Goal: Task Accomplishment & Management: Manage account settings

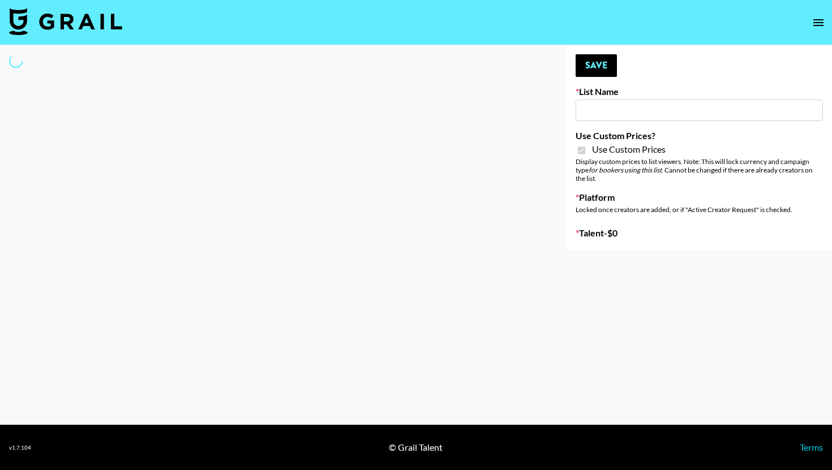
type input "FlexiSpot (Japanese Joinery Bed)"
checkbox input "true"
select select "Brand"
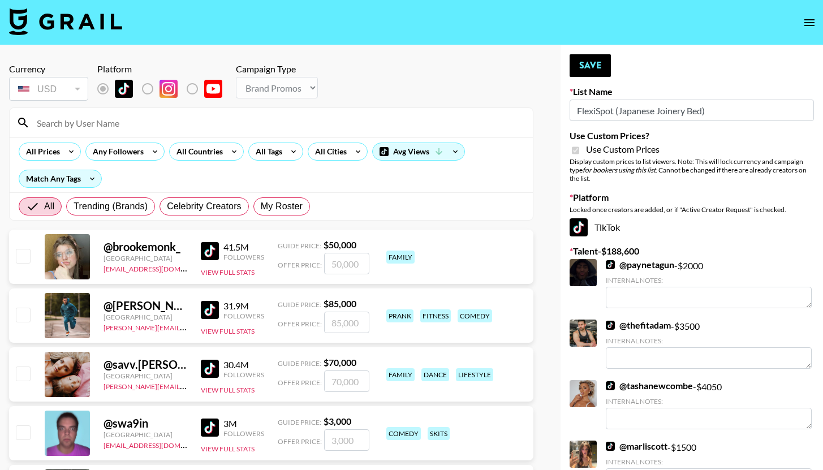
click at [88, 124] on input at bounding box center [278, 123] width 496 height 18
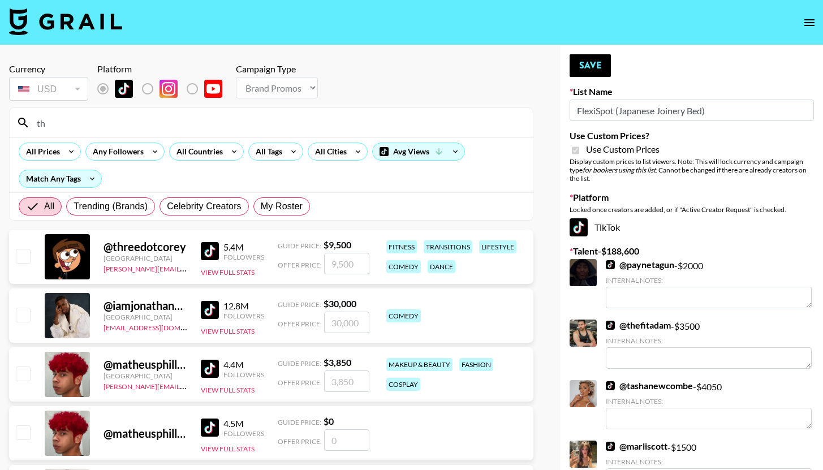
type input "t"
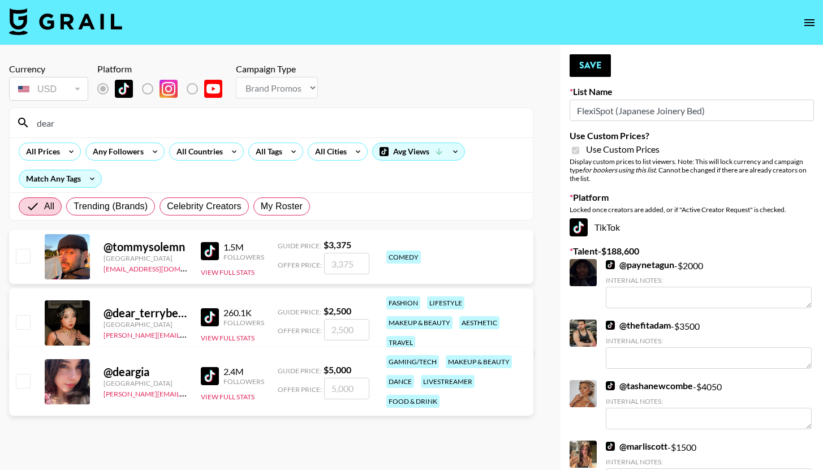
type input "dear"
click at [20, 324] on input "checkbox" at bounding box center [23, 322] width 14 height 14
checkbox input "true"
type input "2500"
click at [594, 66] on button "Save" at bounding box center [590, 65] width 41 height 23
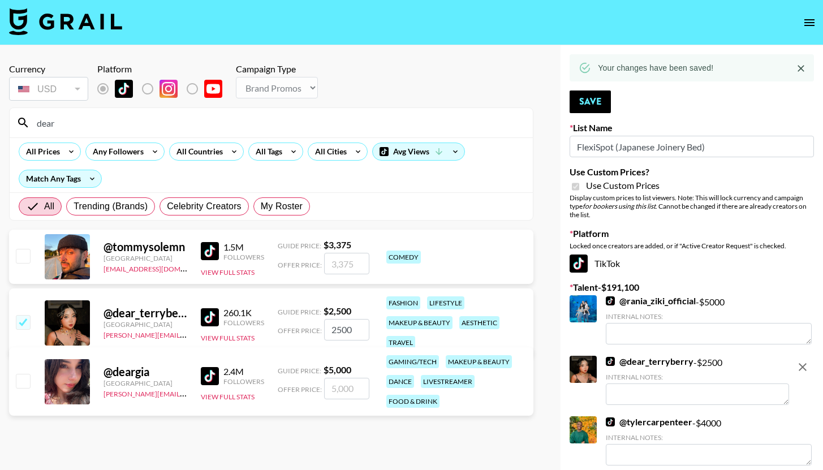
click at [166, 121] on input "dear" at bounding box center [278, 123] width 496 height 18
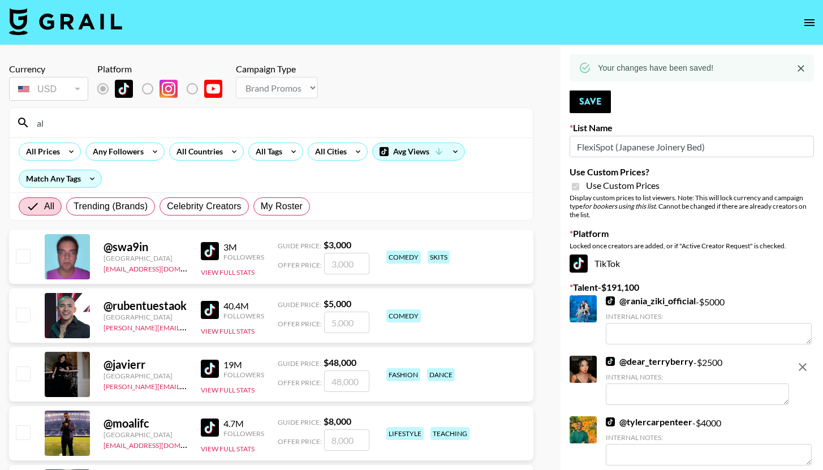
type input "a"
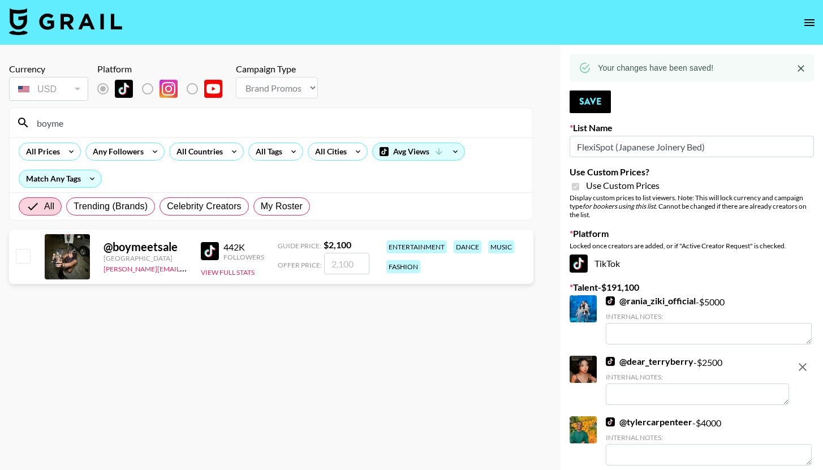
type input "boyme"
click at [24, 252] on input "checkbox" at bounding box center [23, 256] width 14 height 14
checkbox input "true"
type input "2100"
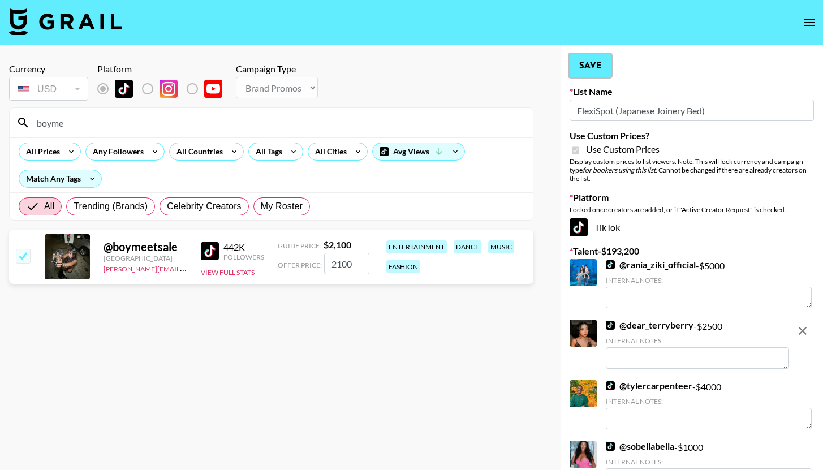
click at [586, 61] on button "Save" at bounding box center [590, 65] width 41 height 23
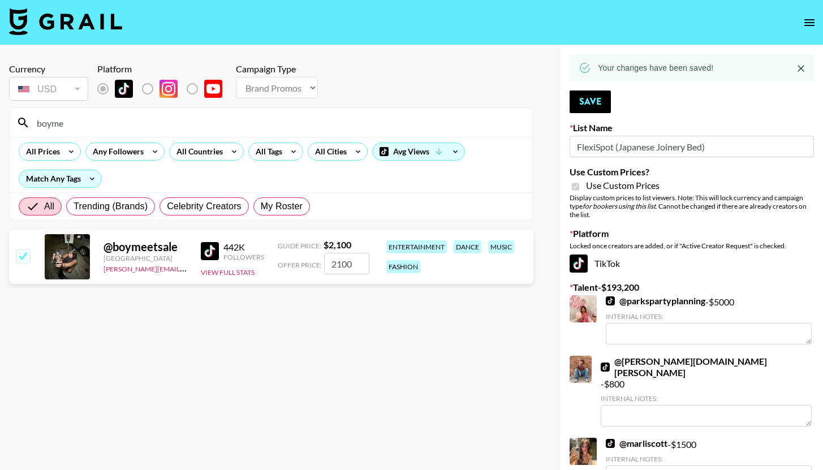
click at [156, 128] on input "boyme" at bounding box center [278, 123] width 496 height 18
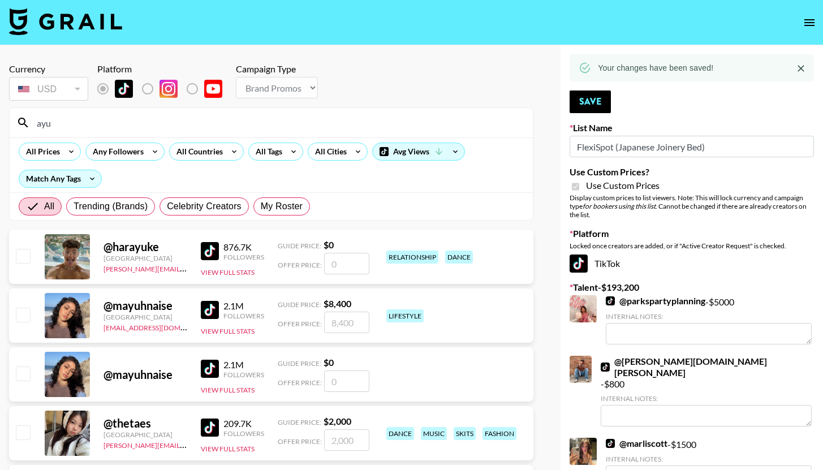
type input "ayu"
click at [27, 436] on input "checkbox" at bounding box center [23, 432] width 14 height 14
checkbox input "true"
type input "2000"
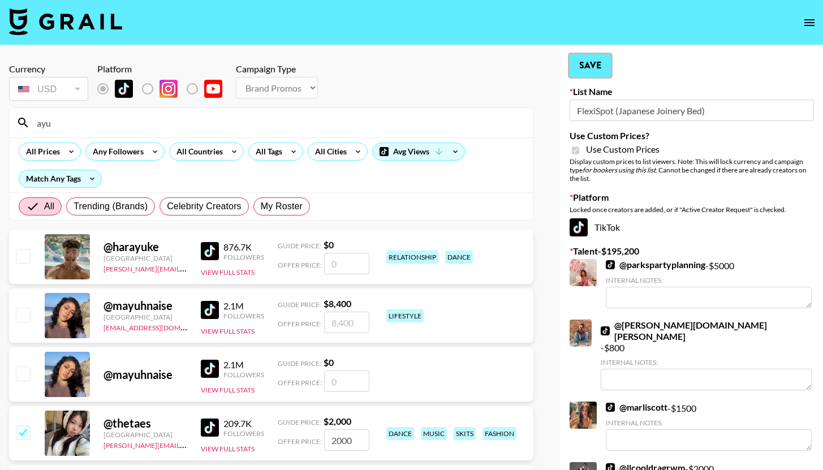
click at [594, 61] on button "Save" at bounding box center [590, 65] width 41 height 23
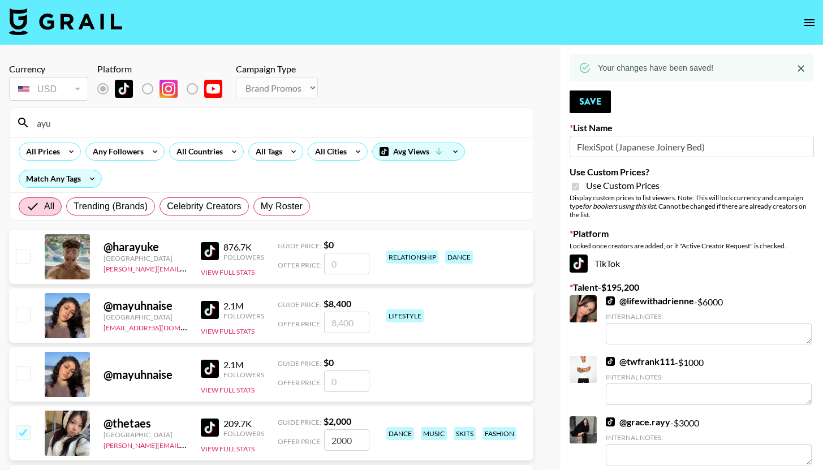
click at [173, 118] on input "ayu" at bounding box center [278, 123] width 496 height 18
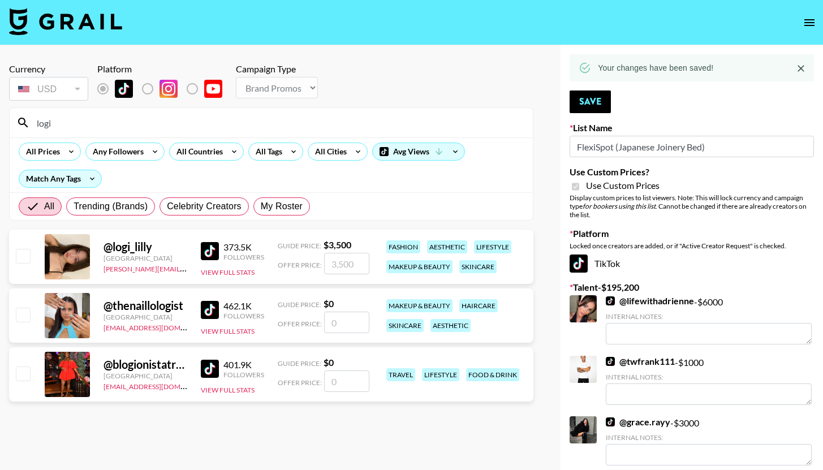
type input "logi"
click at [19, 256] on input "checkbox" at bounding box center [23, 256] width 14 height 14
checkbox input "true"
type input "3500"
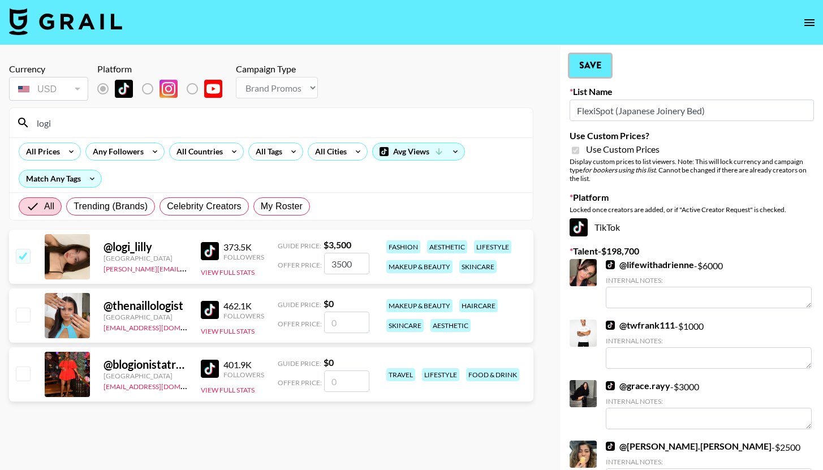
click at [585, 72] on button "Save" at bounding box center [590, 65] width 41 height 23
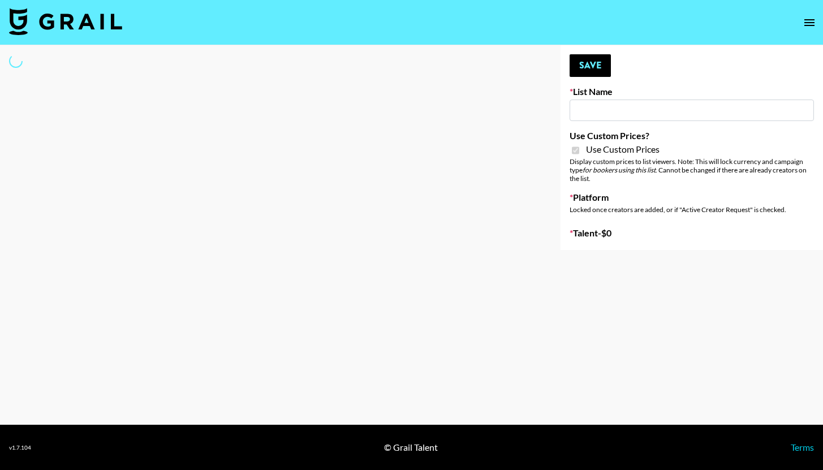
type input "Temu Q4"
checkbox input "true"
select select "Brand"
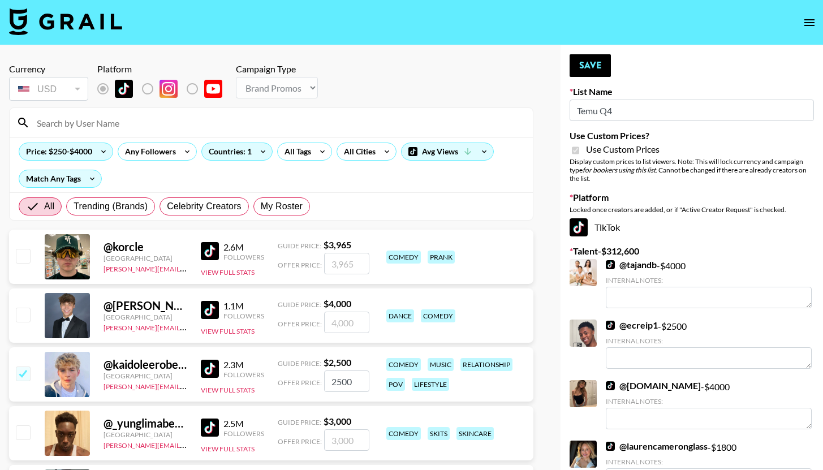
click at [131, 131] on input at bounding box center [278, 123] width 496 height 18
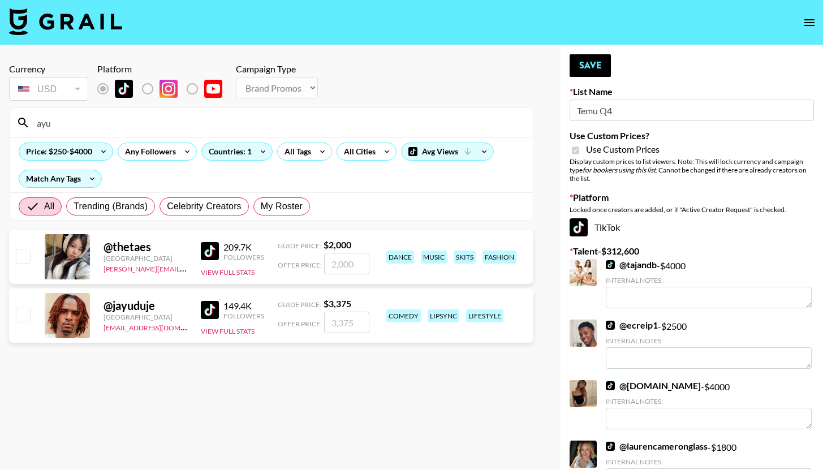
type input "ayu"
click at [28, 258] on input "checkbox" at bounding box center [23, 256] width 14 height 14
checkbox input "true"
type input "2000"
click at [605, 70] on button "Save" at bounding box center [590, 65] width 41 height 23
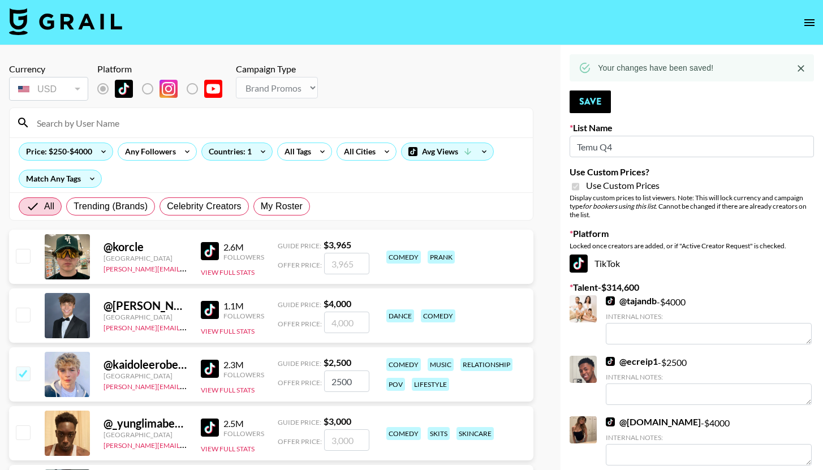
click at [204, 127] on input at bounding box center [278, 123] width 496 height 18
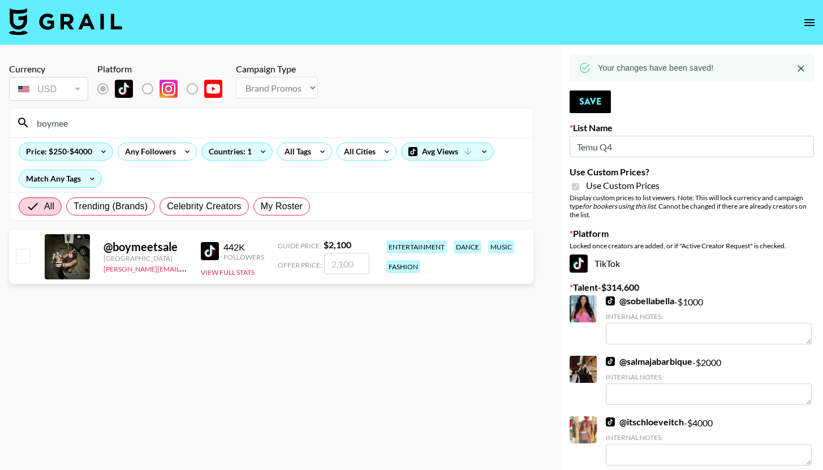
type input "boymee"
click at [21, 255] on input "checkbox" at bounding box center [23, 256] width 14 height 14
checkbox input "true"
type input "2100"
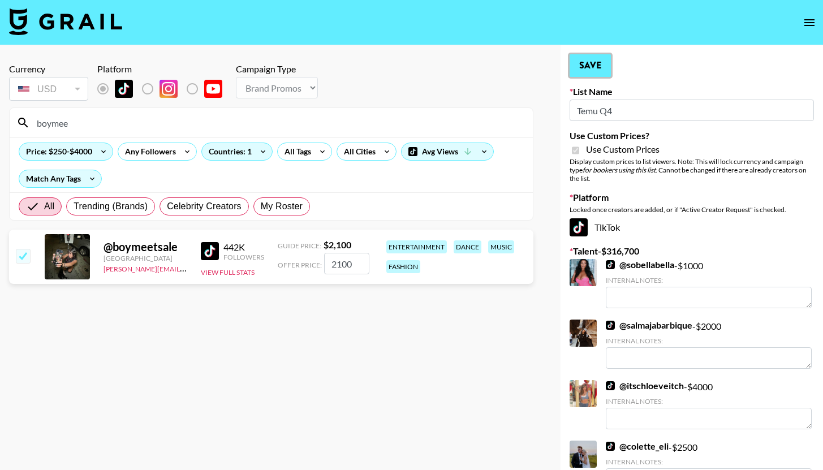
click at [580, 65] on button "Save" at bounding box center [590, 65] width 41 height 23
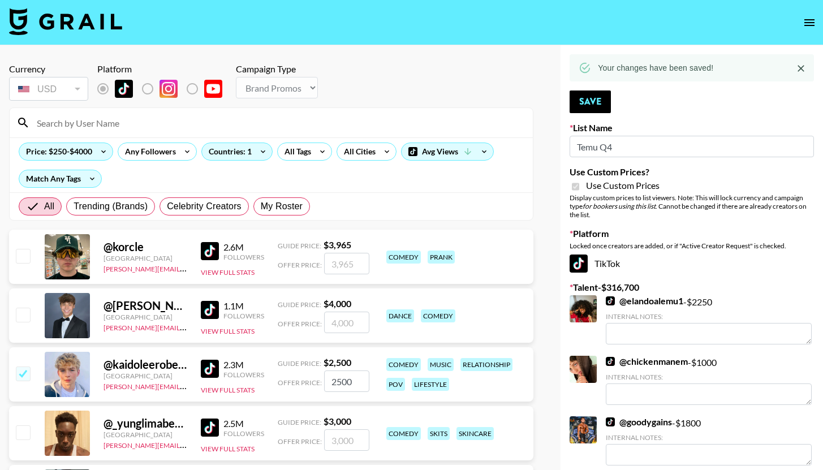
click at [241, 123] on input at bounding box center [278, 123] width 496 height 18
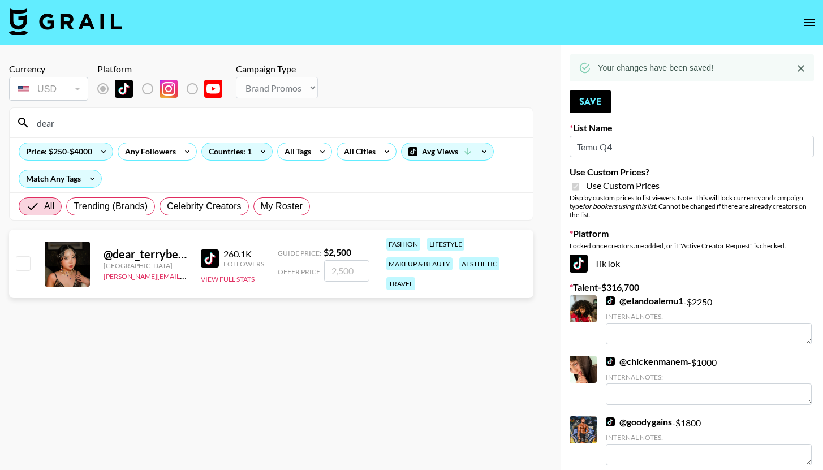
type input "dear"
click at [26, 273] on div "@ dear_terryberry [GEOGRAPHIC_DATA] [PERSON_NAME][EMAIL_ADDRESS][PERSON_NAME][D…" at bounding box center [271, 264] width 525 height 68
click at [24, 268] on input "checkbox" at bounding box center [23, 263] width 14 height 14
checkbox input "true"
type input "2500"
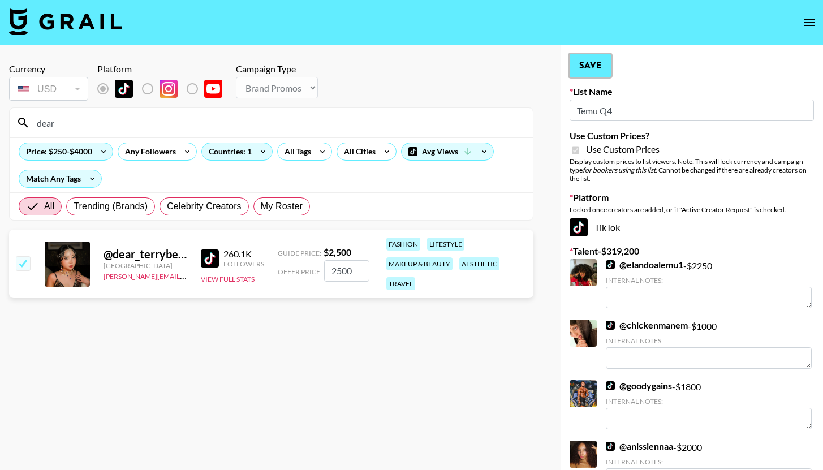
click at [595, 72] on button "Save" at bounding box center [590, 65] width 41 height 23
